Goal: Information Seeking & Learning: Learn about a topic

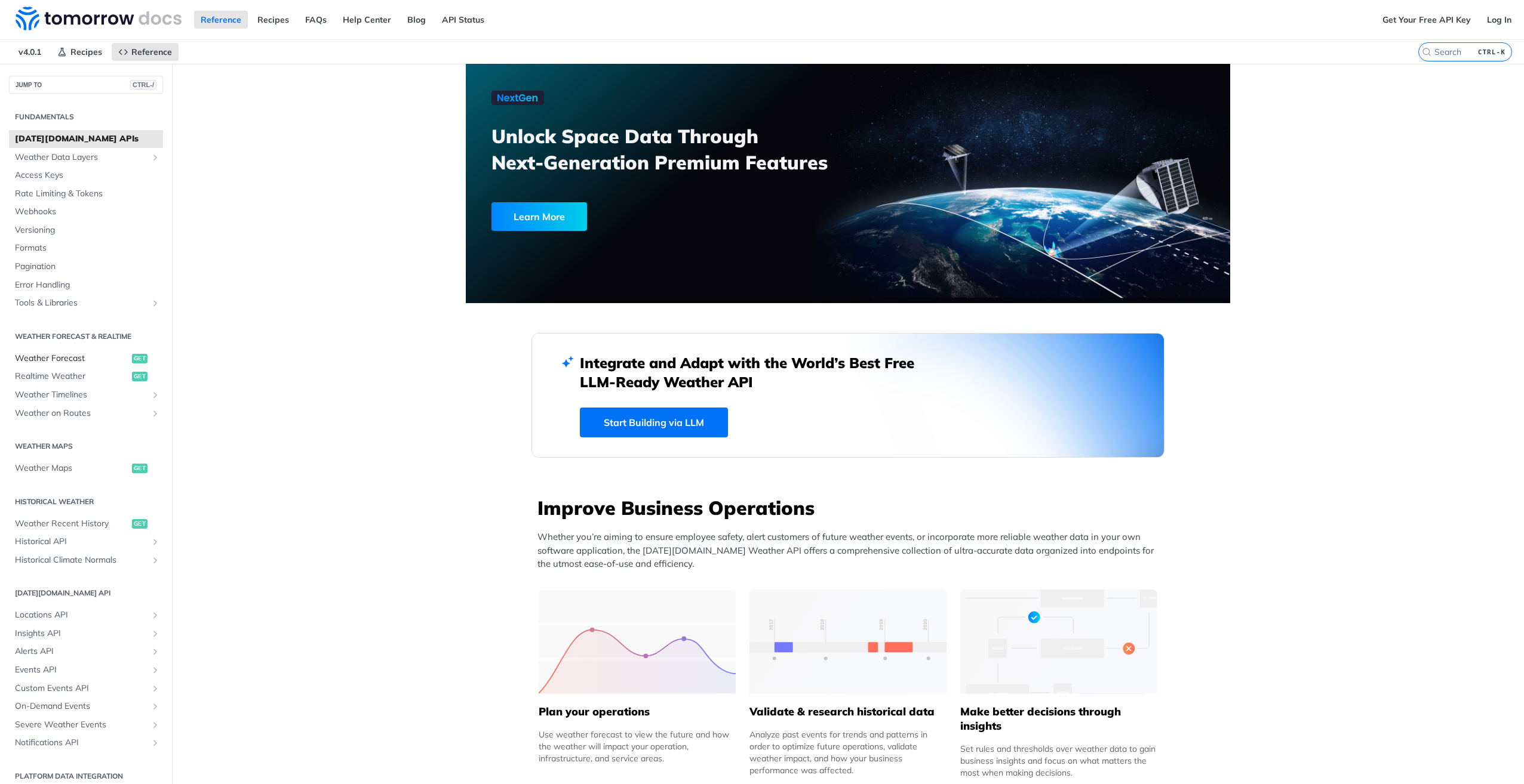
click at [85, 360] on span "Weather Forecast" at bounding box center [72, 358] width 114 height 12
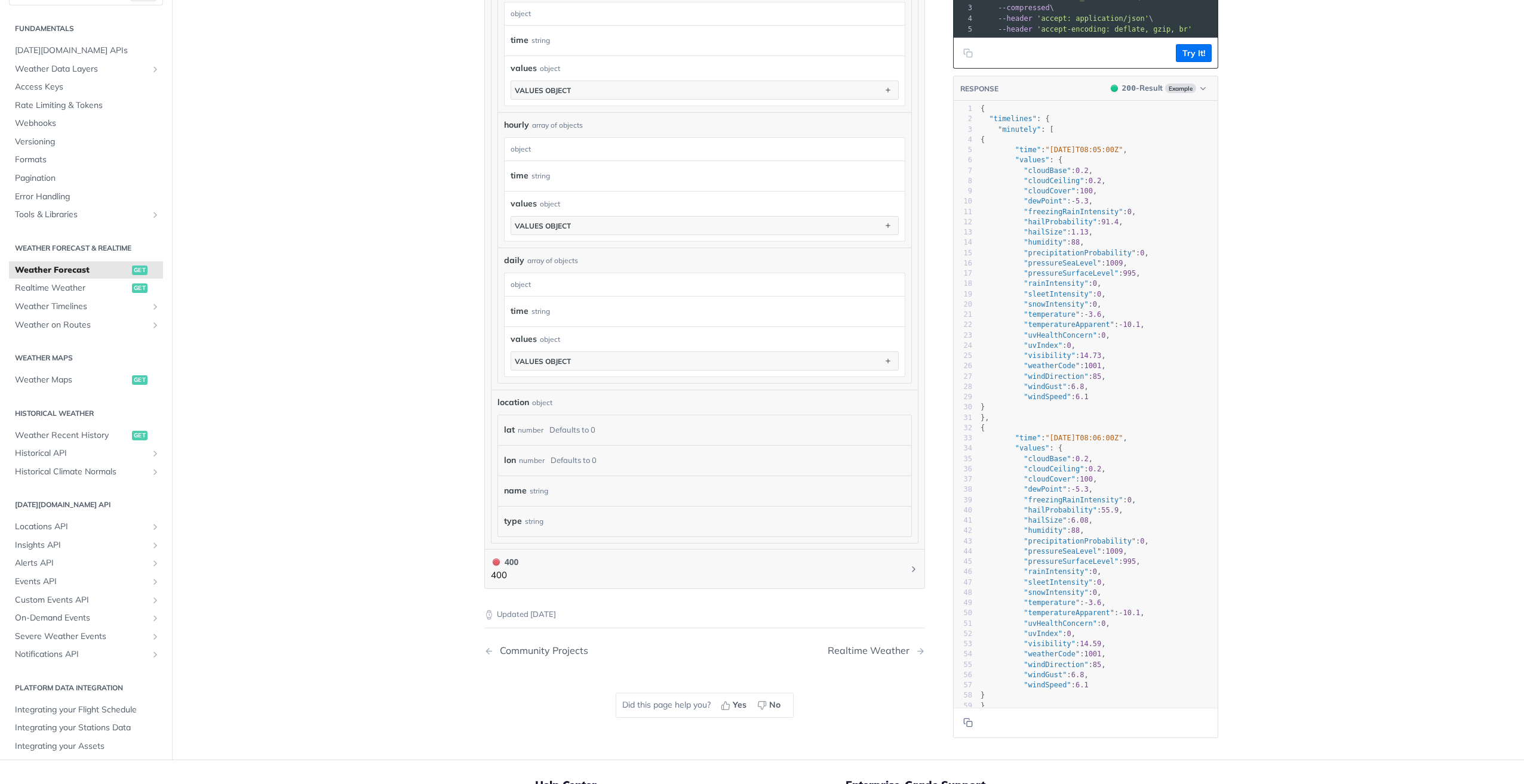
scroll to position [776, 0]
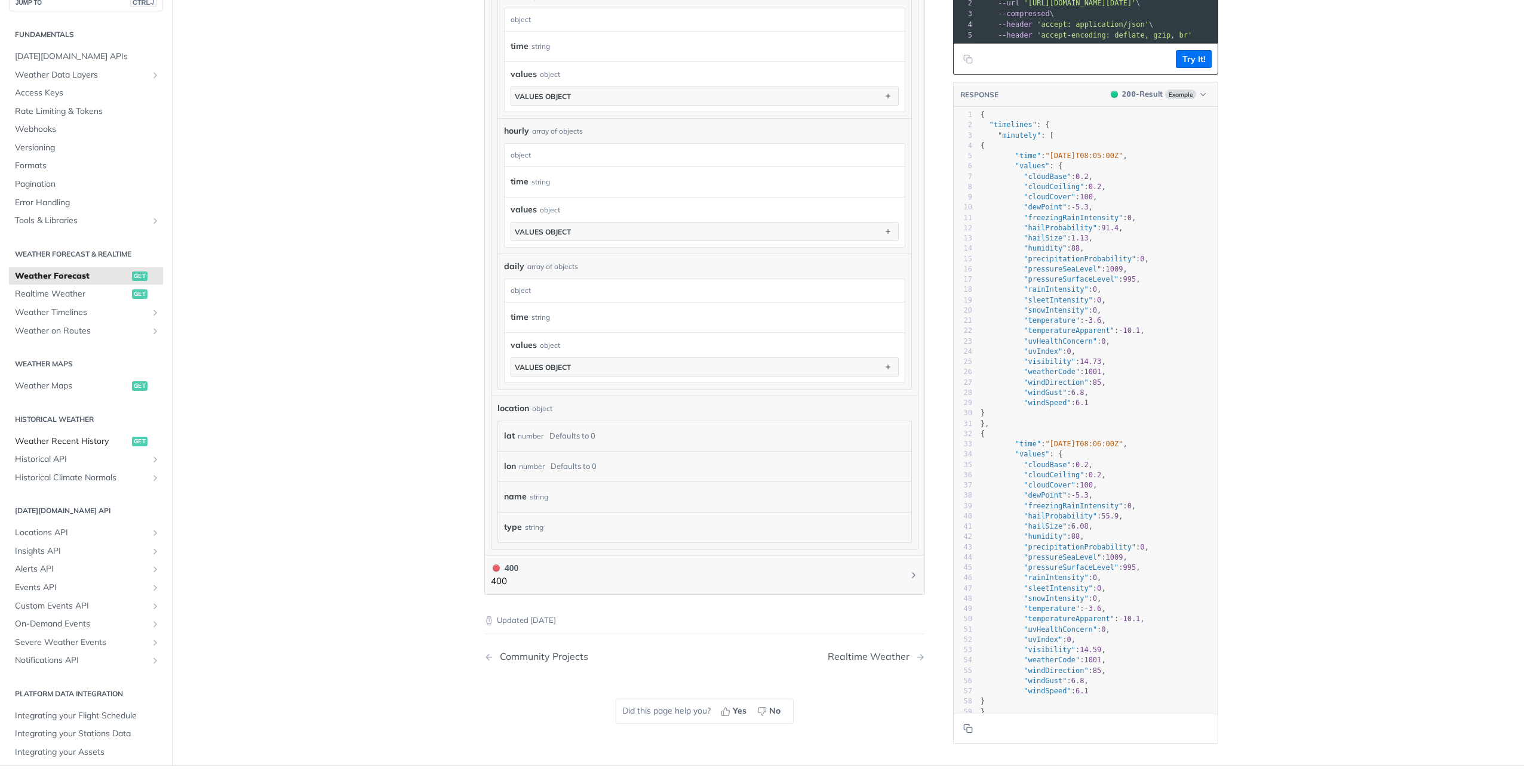
click at [78, 440] on span "Weather Recent History" at bounding box center [72, 440] width 114 height 12
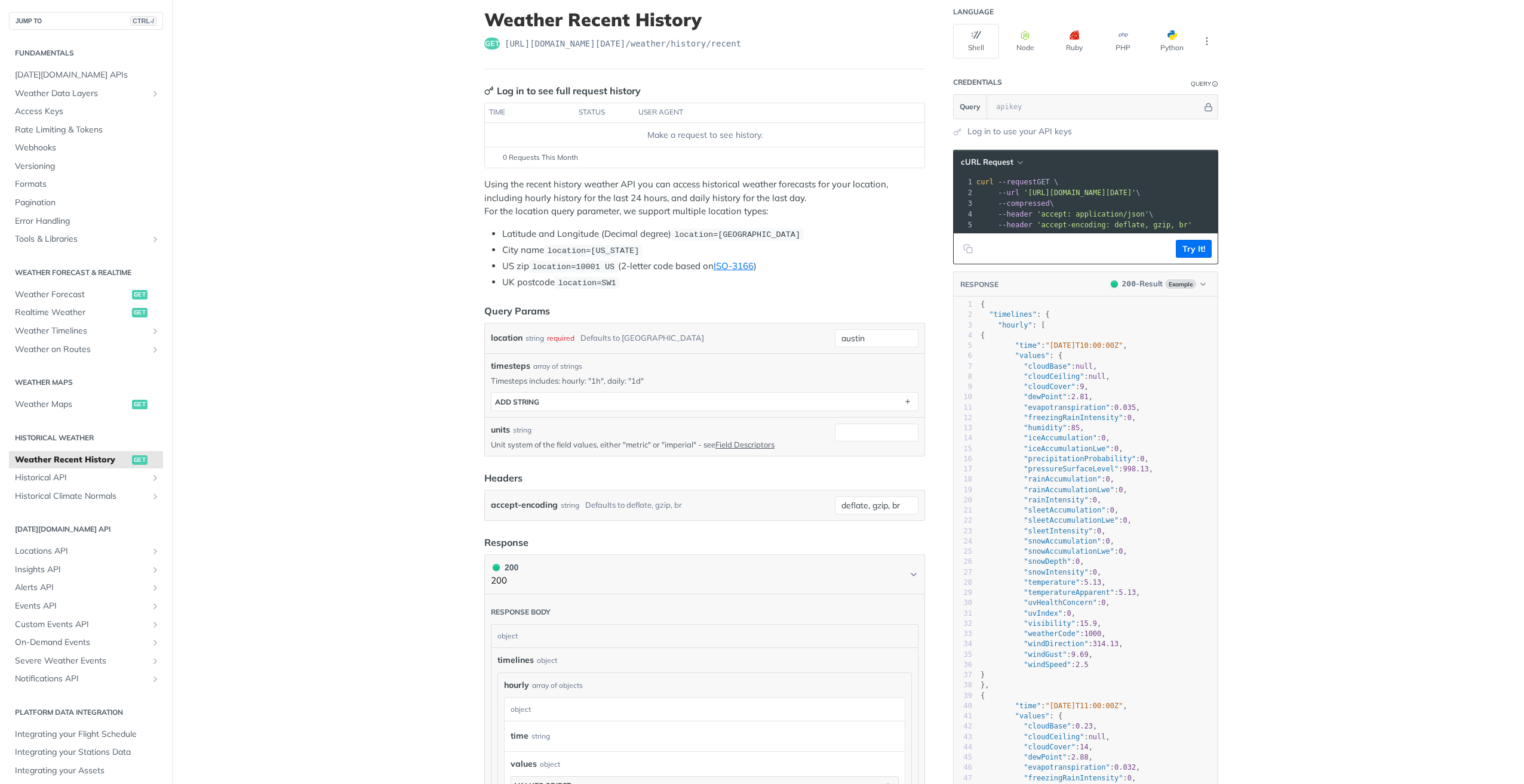
scroll to position [47, 0]
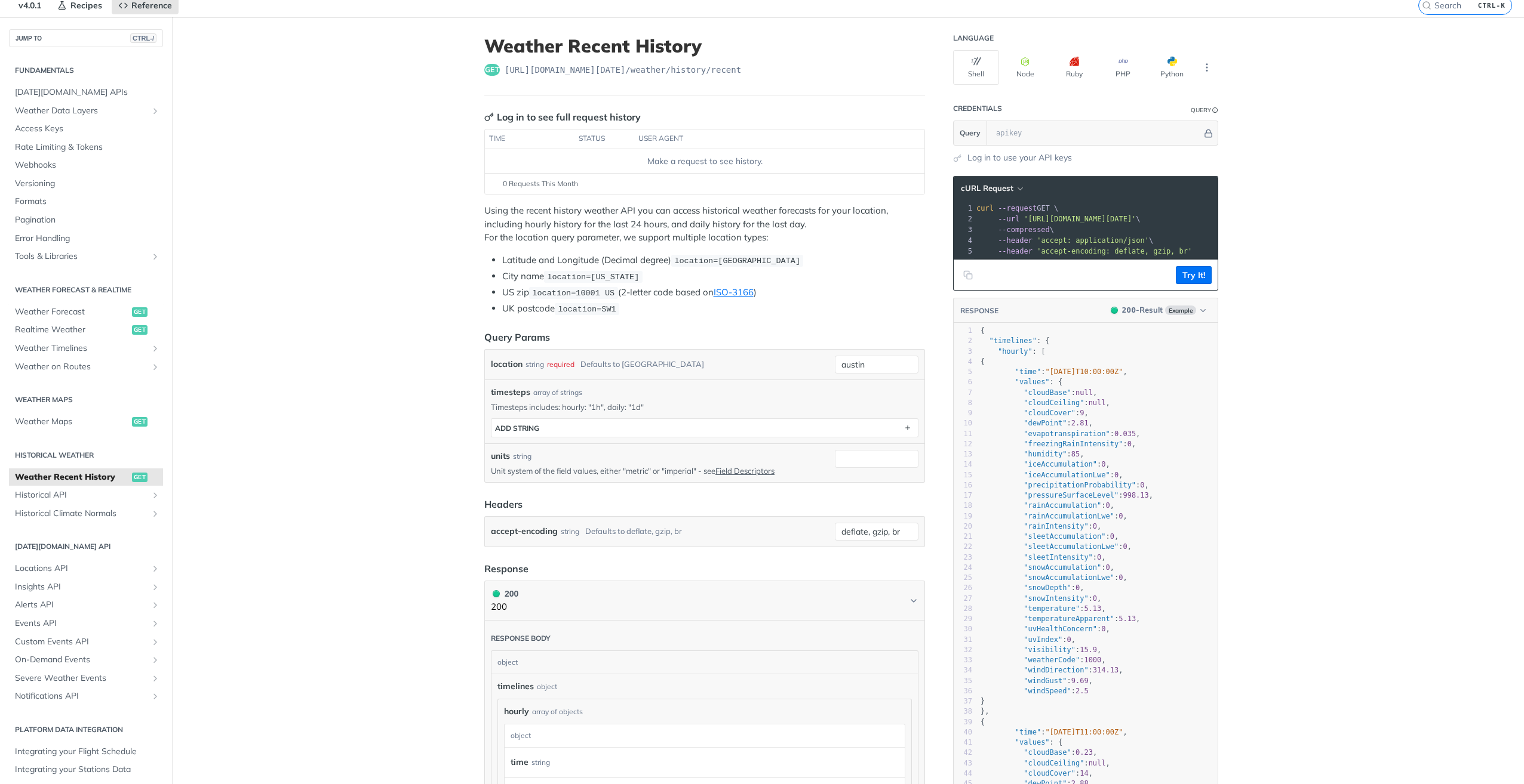
click at [596, 402] on p "Timesteps includes: hourly: "1h", daily: "1d"" at bounding box center [705, 407] width 428 height 11
click at [583, 430] on button "ADD string" at bounding box center [705, 428] width 426 height 18
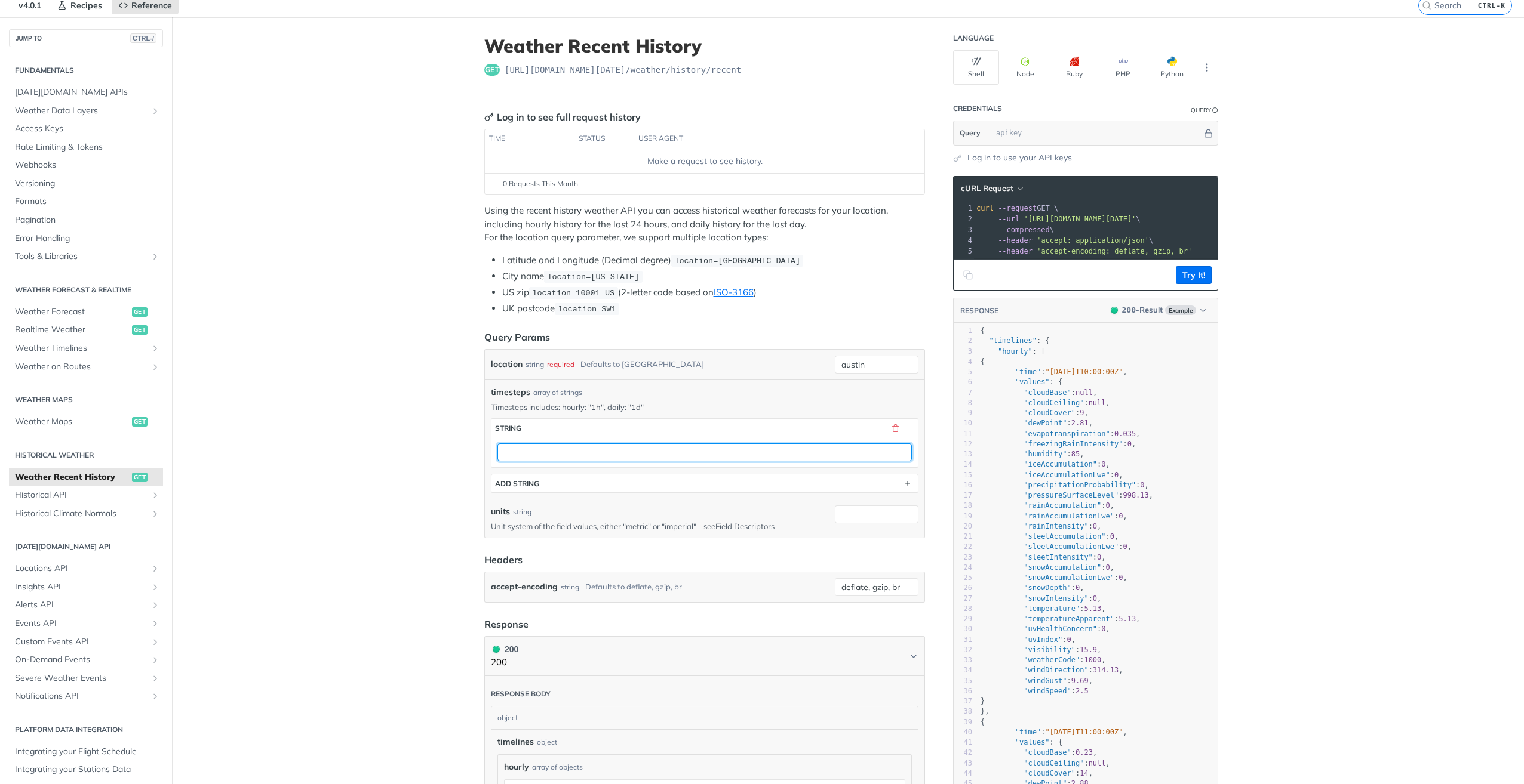
click at [541, 454] on input "text" at bounding box center [705, 452] width 414 height 18
click at [433, 438] on main "JUMP TO CTRL-/ Fundamentals [DATE][DOMAIN_NAME] APIs Weather Data Layers Core P…" at bounding box center [762, 690] width 1524 height 1346
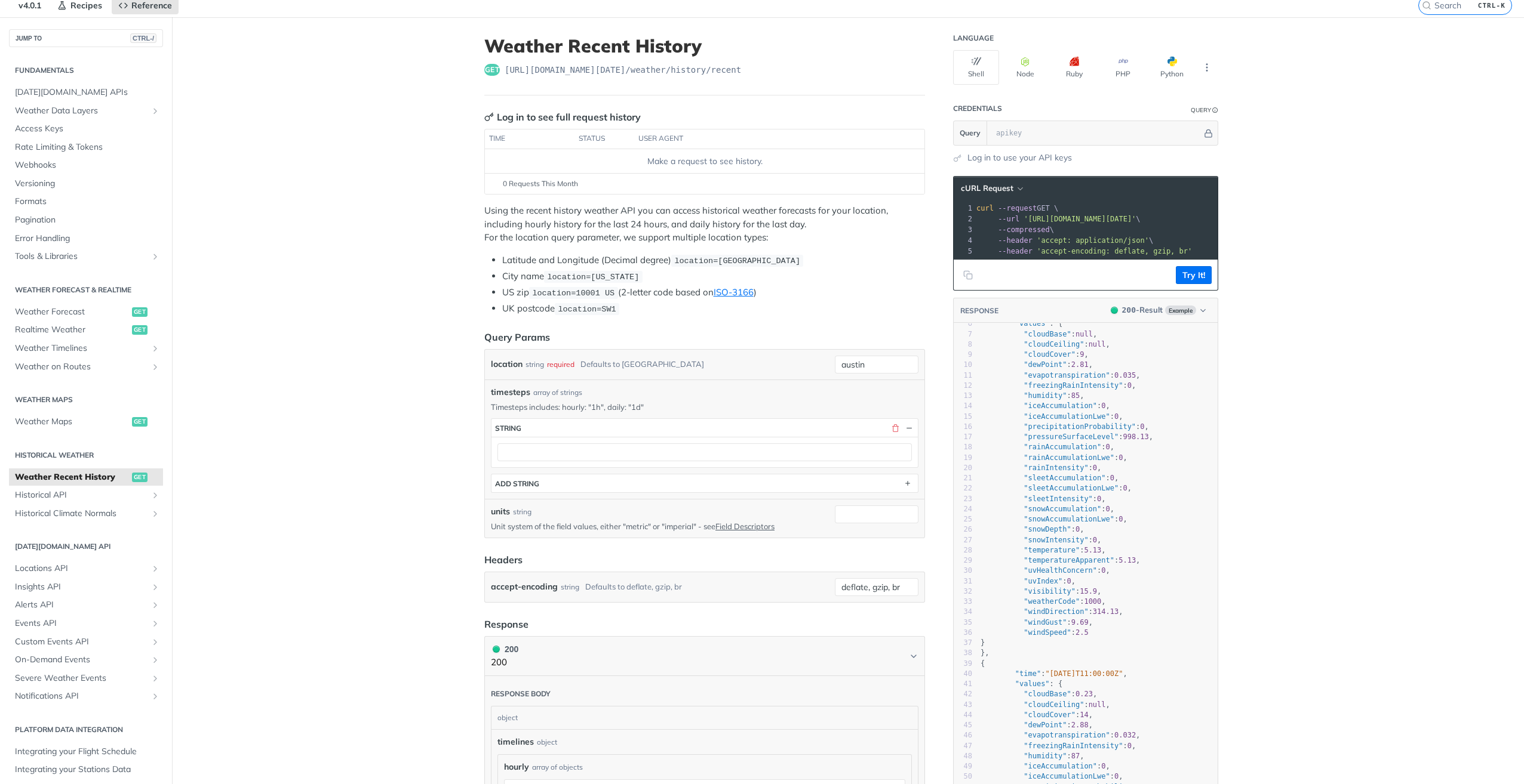
scroll to position [59, 0]
click at [67, 491] on span "Historical API" at bounding box center [81, 495] width 132 height 12
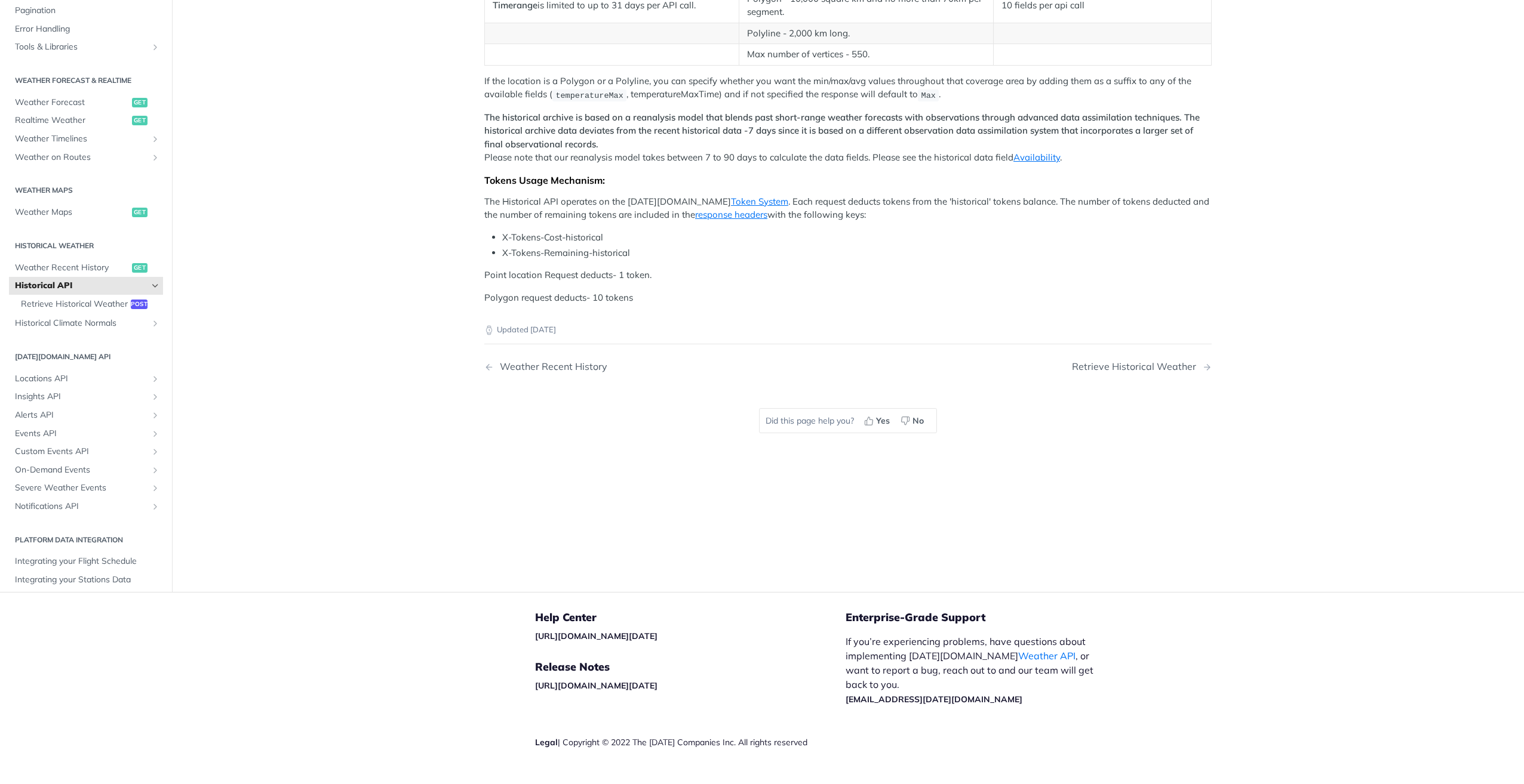
scroll to position [405, 0]
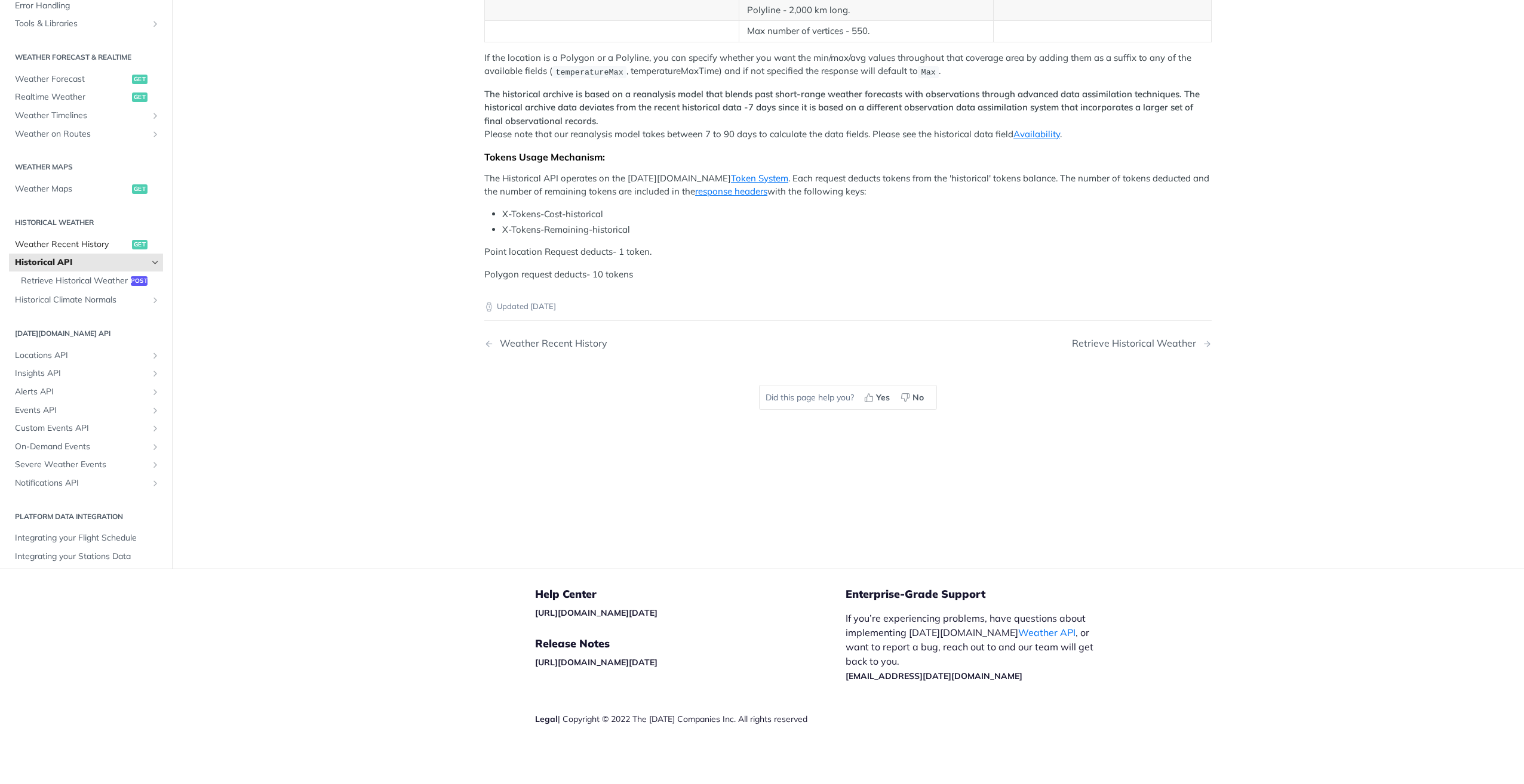
click at [61, 251] on span "Weather Recent History" at bounding box center [72, 244] width 114 height 12
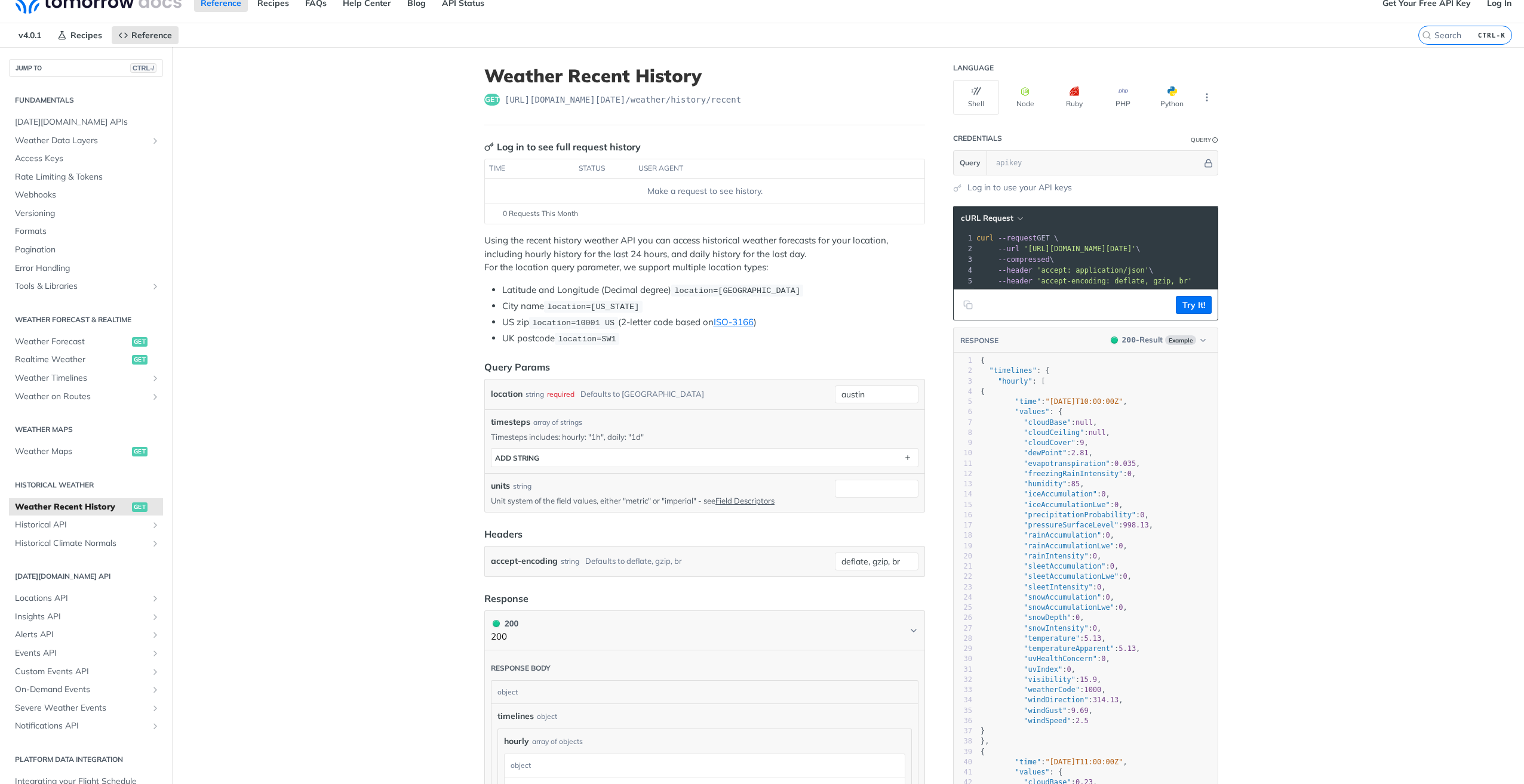
scroll to position [15, 0]
click at [67, 526] on span "Historical API" at bounding box center [81, 527] width 132 height 12
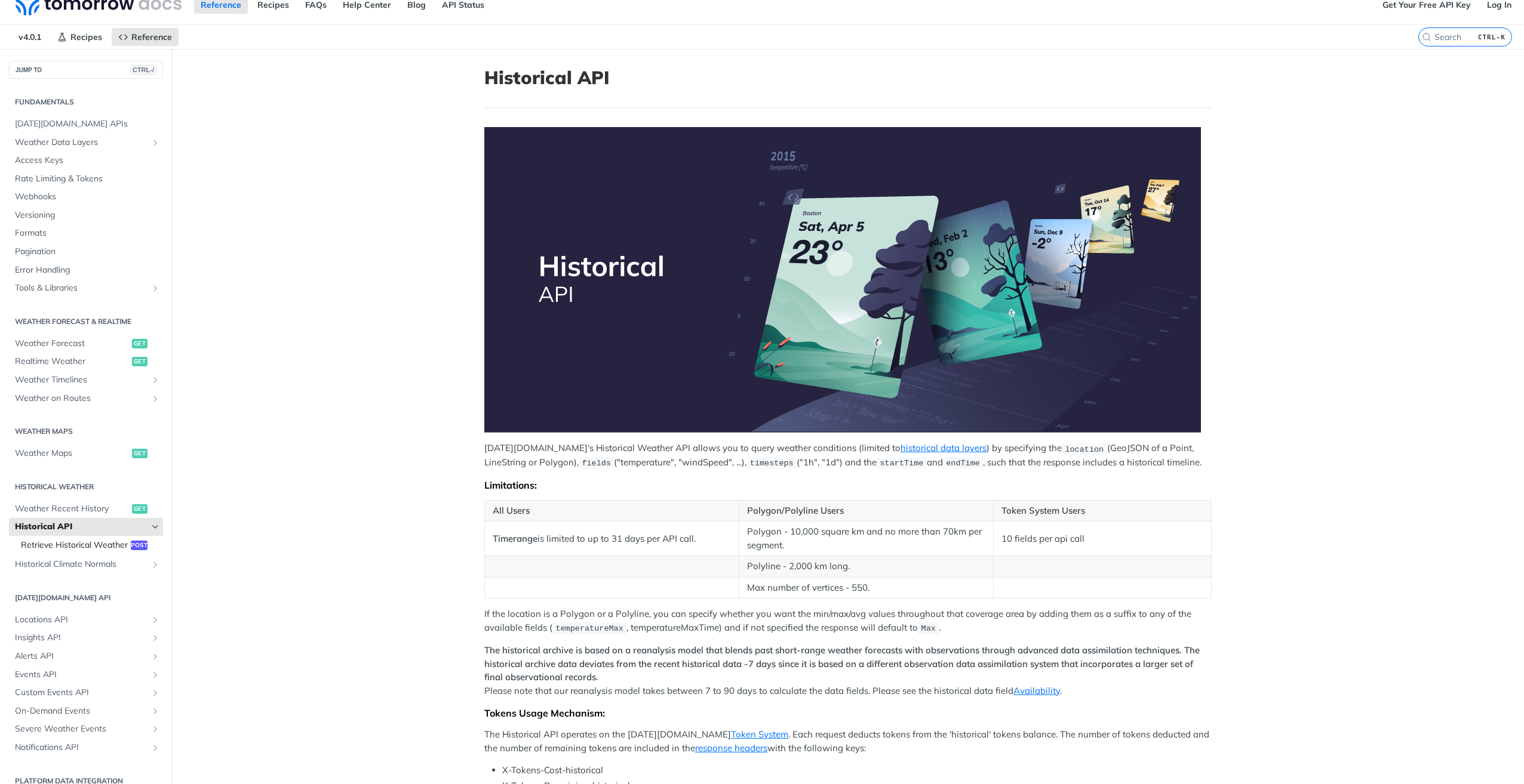
click at [52, 551] on span "Retrieve Historical Weather" at bounding box center [74, 545] width 107 height 12
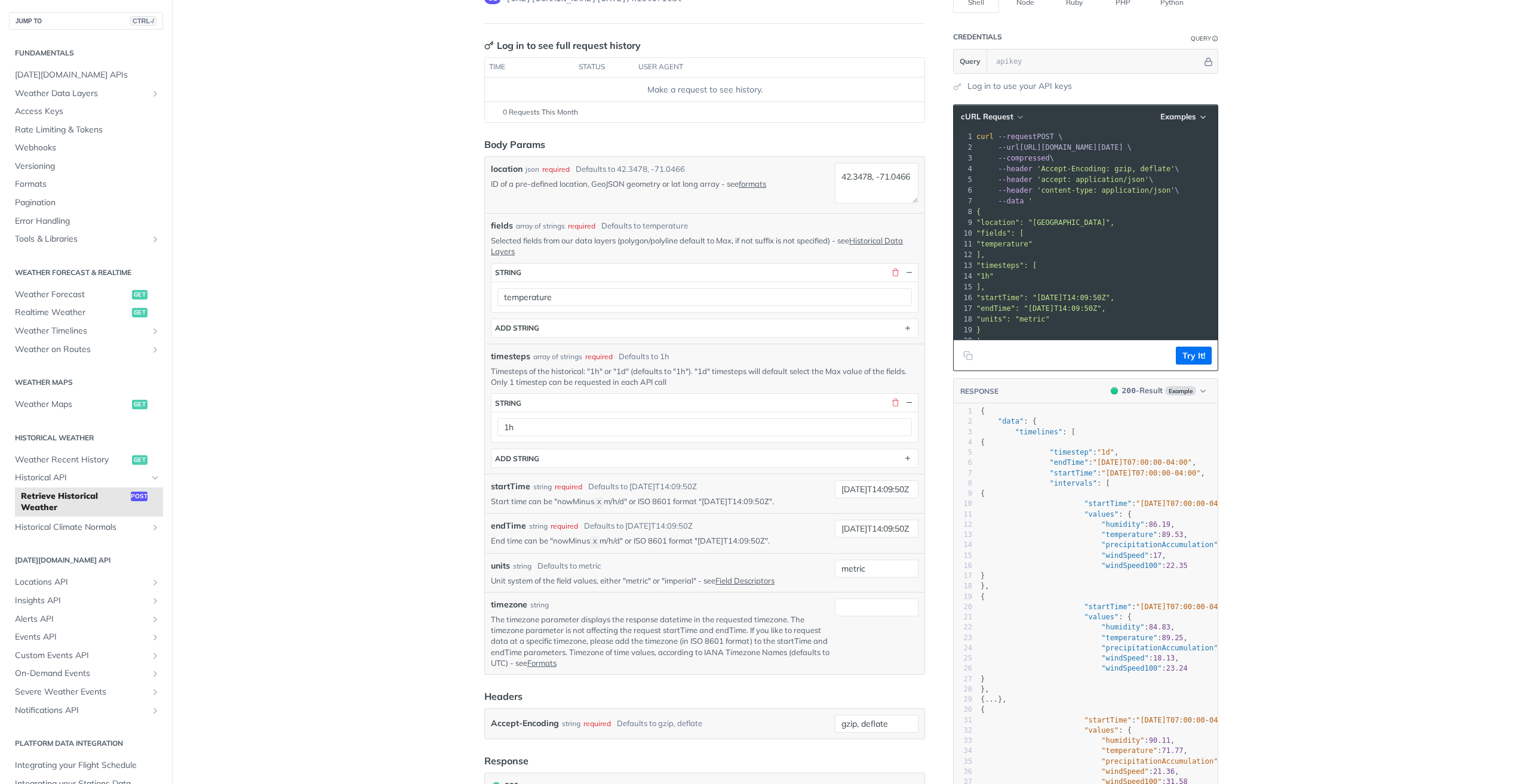
scroll to position [119, 0]
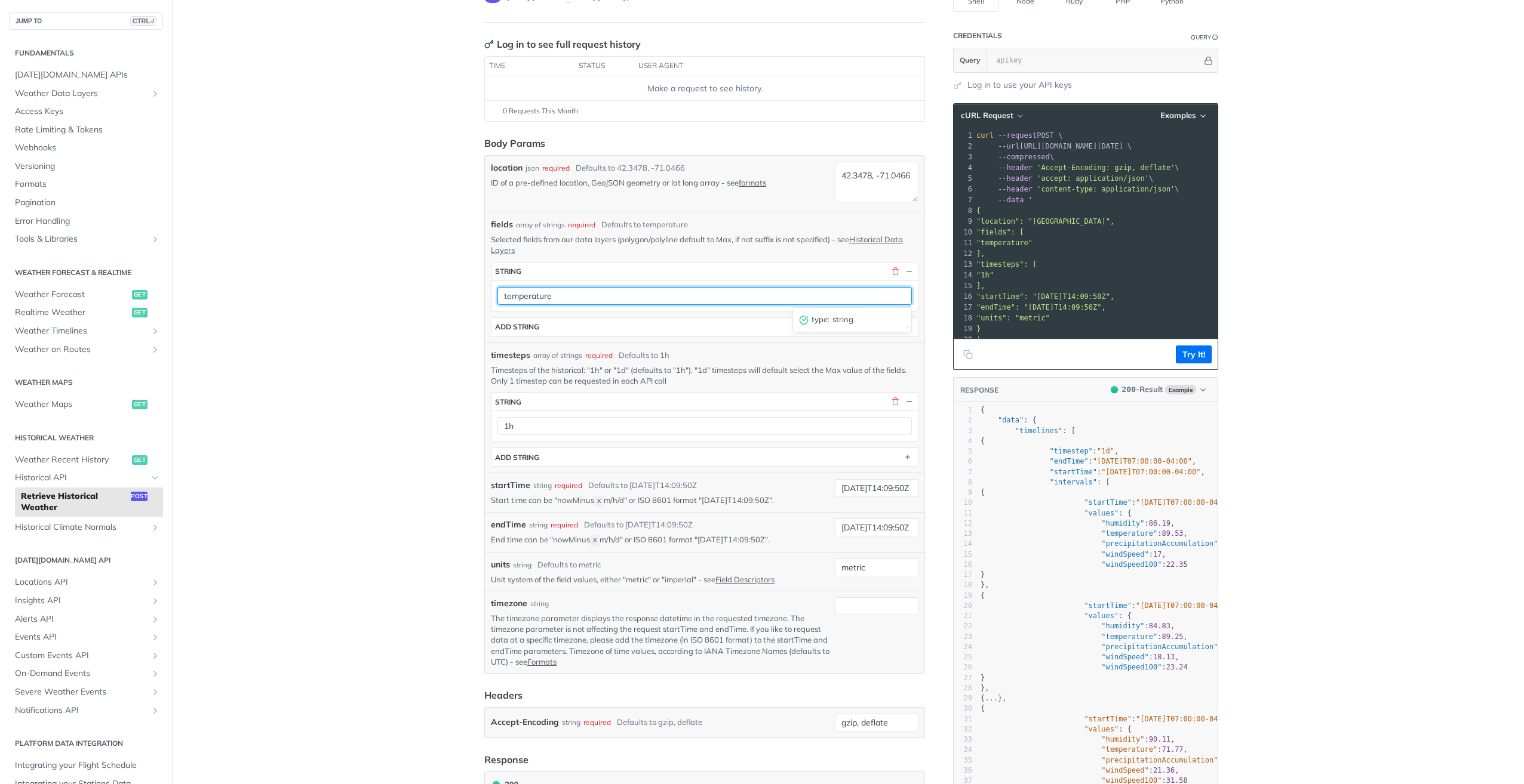
click at [597, 298] on input "temperature" at bounding box center [705, 296] width 414 height 18
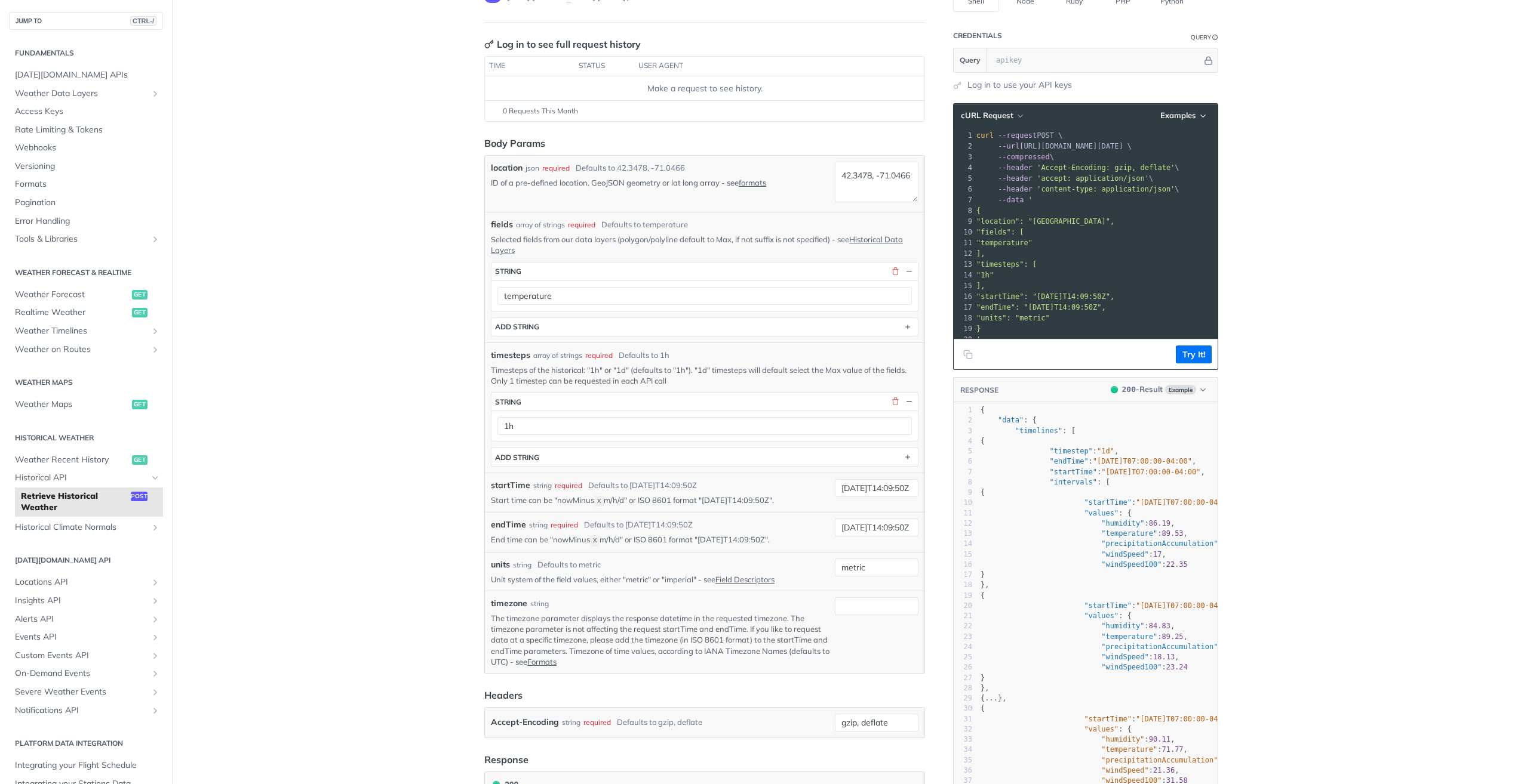
click at [429, 307] on main "JUMP TO CTRL-/ Fundamentals [DATE][DOMAIN_NAME] APIs Weather Data Layers Core P…" at bounding box center [762, 493] width 1524 height 1098
click at [878, 239] on link "Historical Data Layers" at bounding box center [697, 244] width 412 height 20
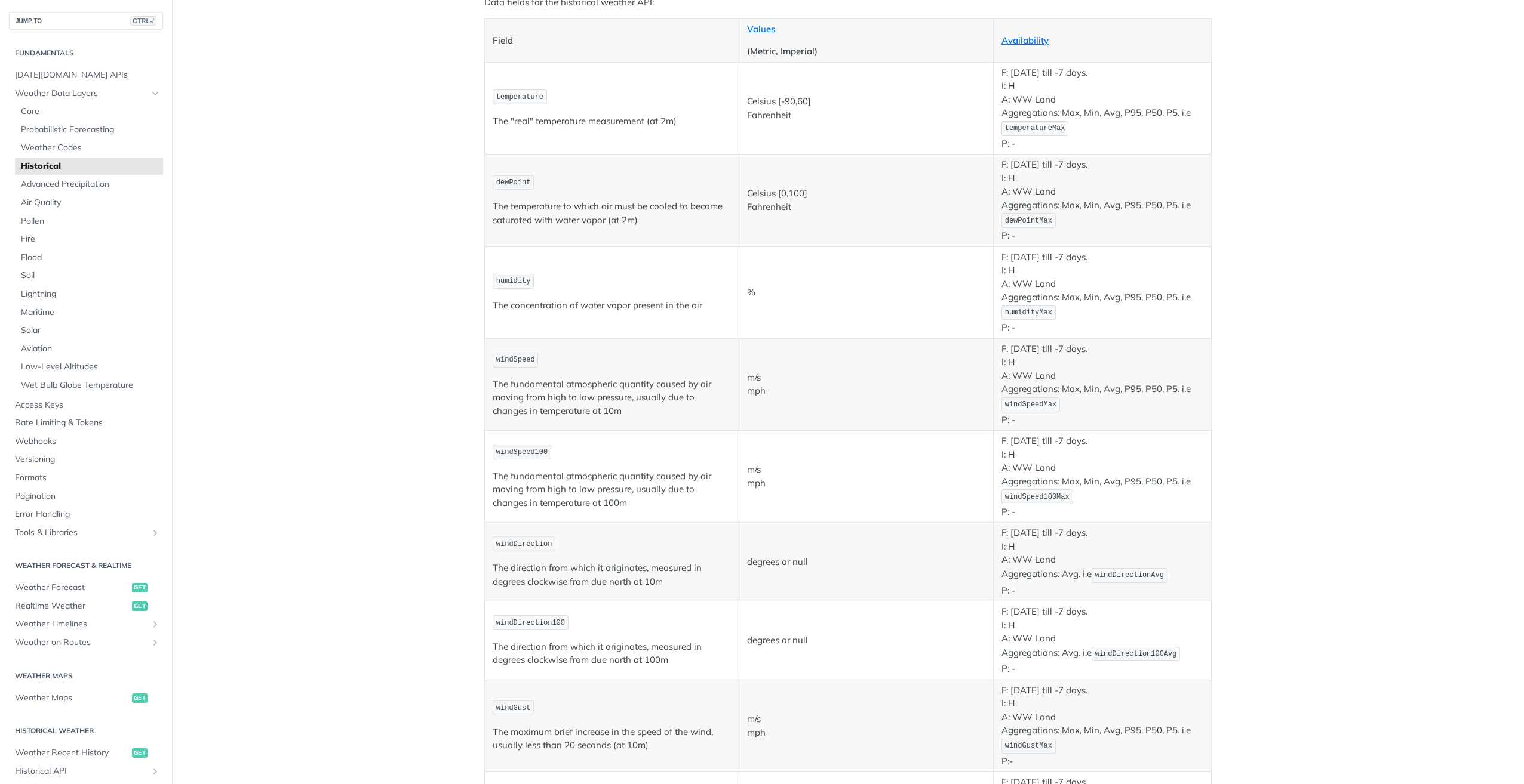
scroll to position [239, 0]
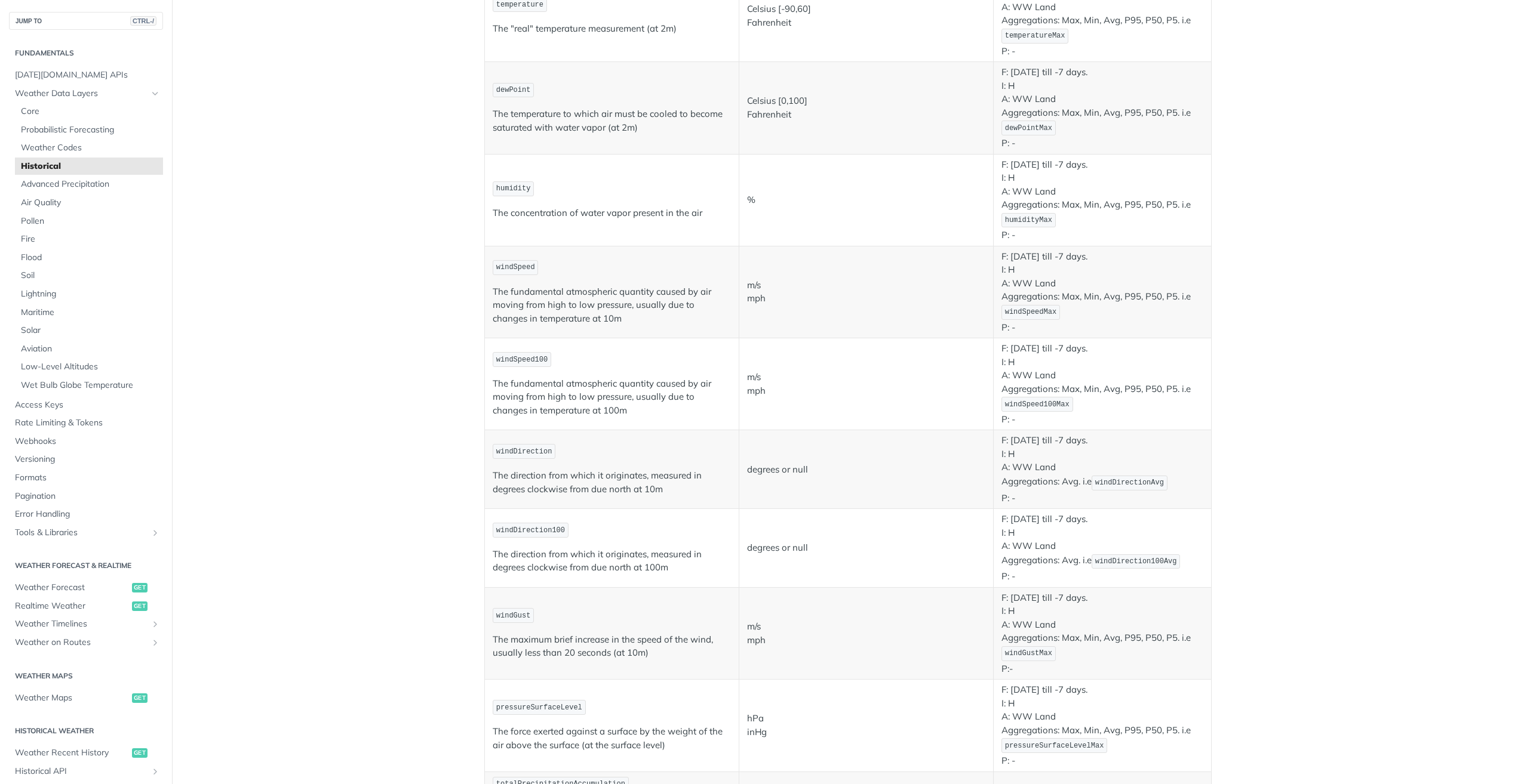
click at [507, 186] on span "humidity" at bounding box center [514, 189] width 35 height 9
copy span "humidity"
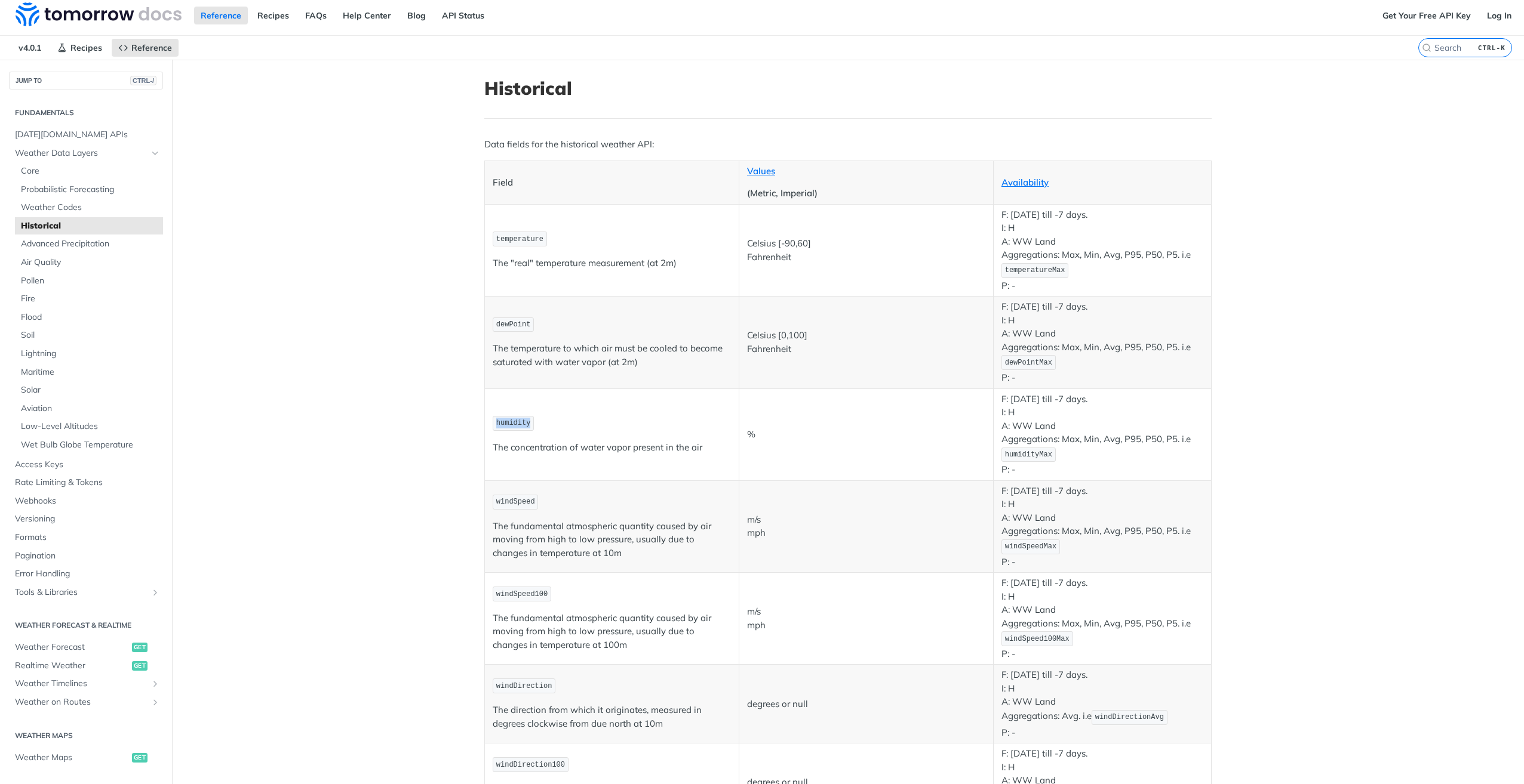
scroll to position [0, 0]
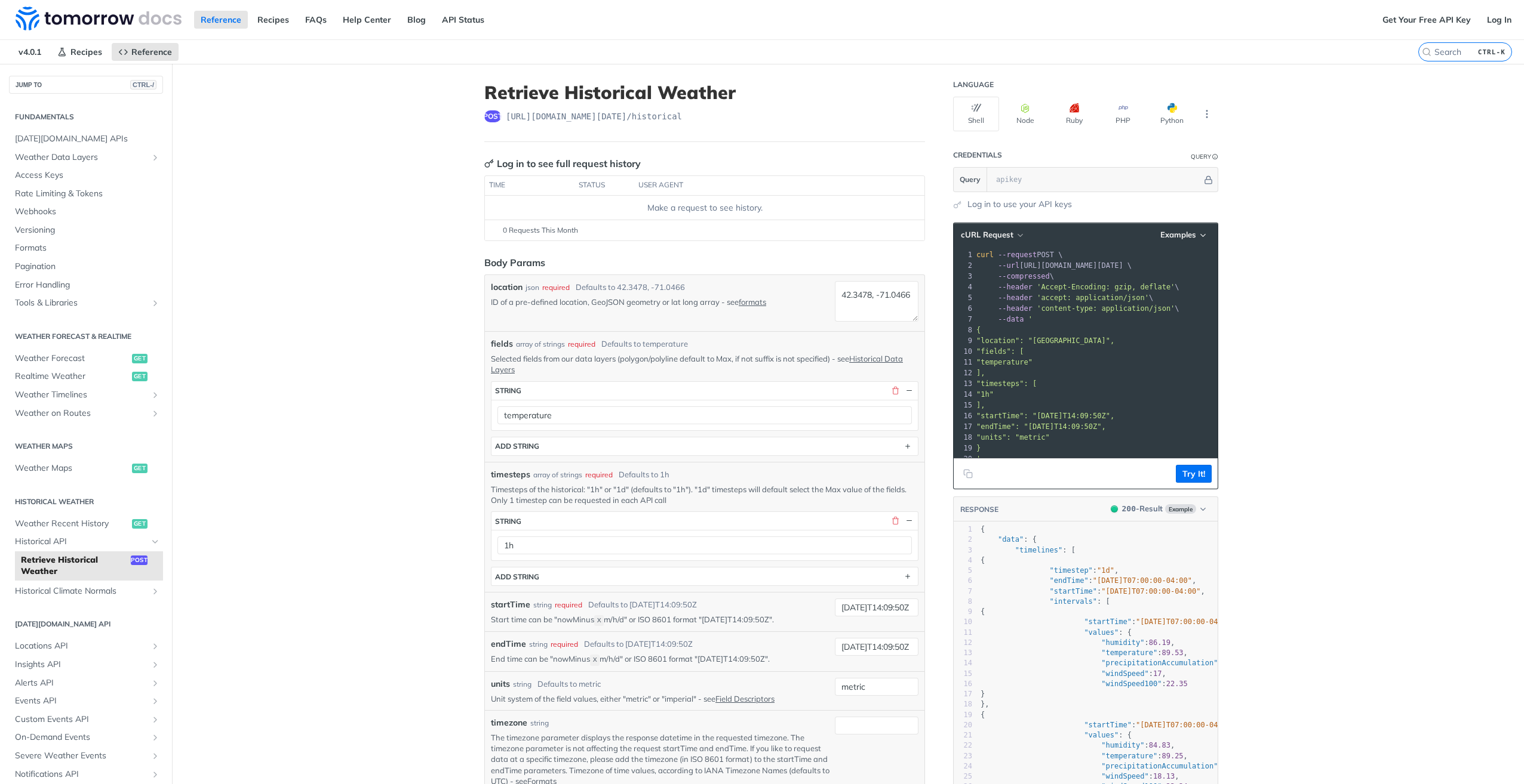
scroll to position [40, 0]
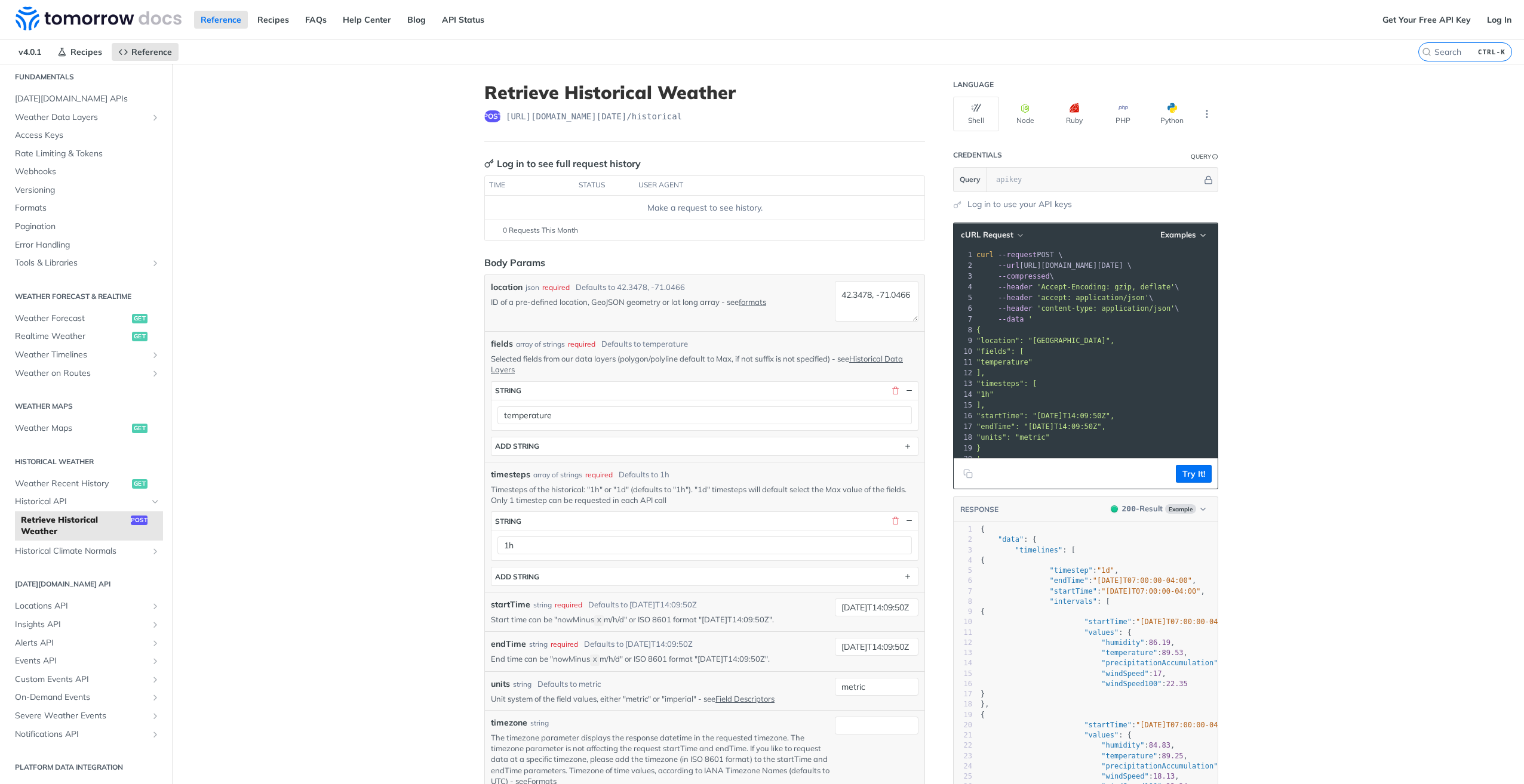
drag, startPoint x: 1189, startPoint y: 481, endPoint x: 1302, endPoint y: 447, distance: 118.0
click at [1302, 447] on main "JUMP TO CTRL-/ Fundamentals [DATE][DOMAIN_NAME] APIs Weather Data Layers Core P…" at bounding box center [762, 612] width 1524 height 1098
click at [1192, 478] on button "Try It!" at bounding box center [1194, 473] width 36 height 18
click at [1027, 177] on input "text" at bounding box center [1096, 179] width 212 height 24
click at [1294, 214] on main "JUMP TO CTRL-/ Fundamentals [DATE][DOMAIN_NAME] APIs Weather Data Layers Core P…" at bounding box center [762, 612] width 1524 height 1098
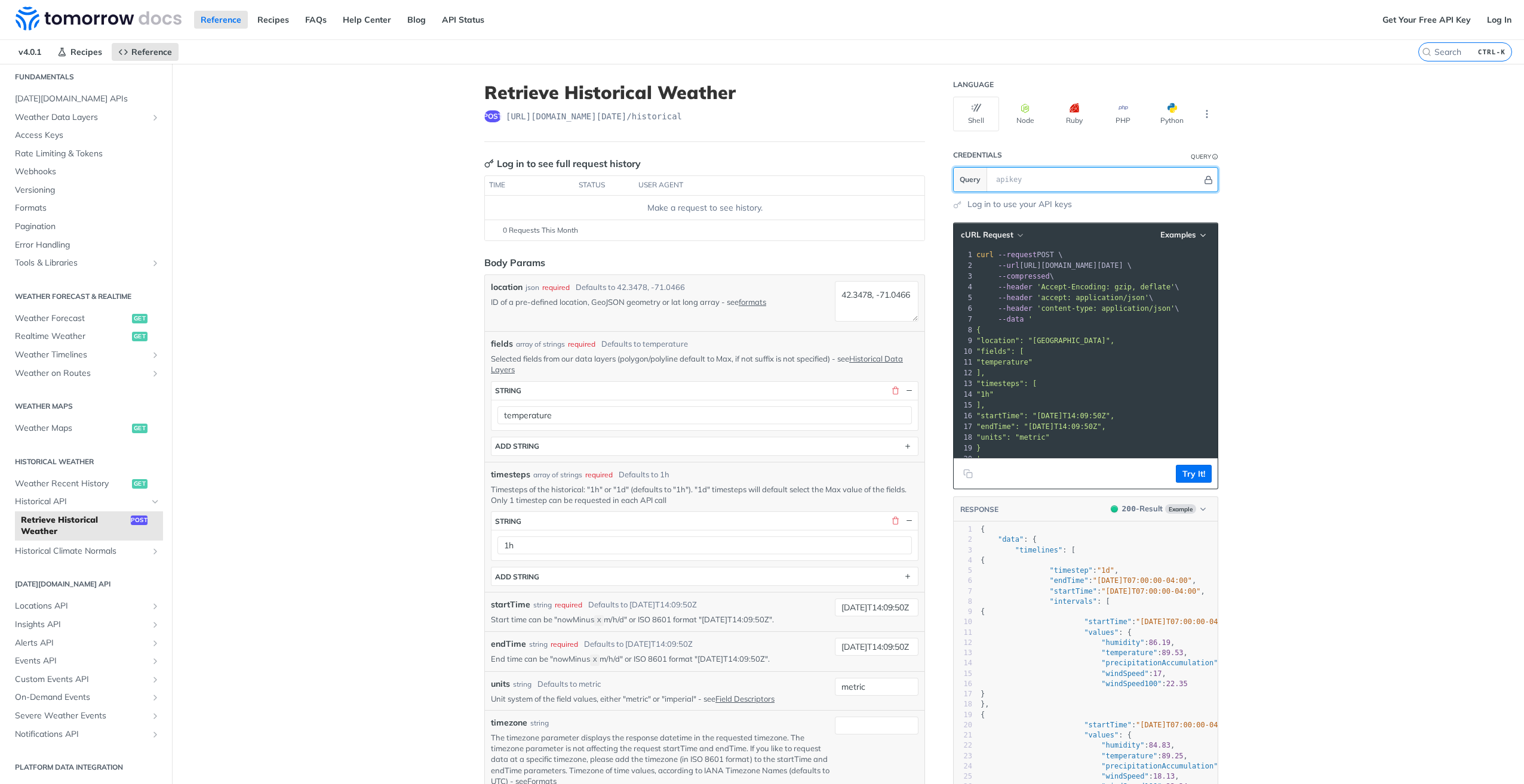
click at [1206, 179] on icon "Hide" at bounding box center [1208, 179] width 7 height 8
click at [990, 206] on link "Log in to use your API keys" at bounding box center [1020, 205] width 105 height 12
